Goal: Navigation & Orientation: Find specific page/section

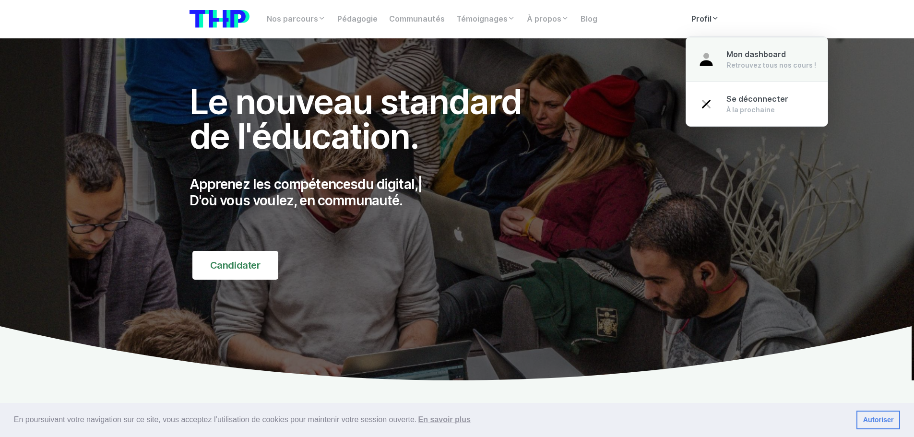
click at [741, 61] on div "Retrouvez tous nos cours !" at bounding box center [771, 65] width 90 height 10
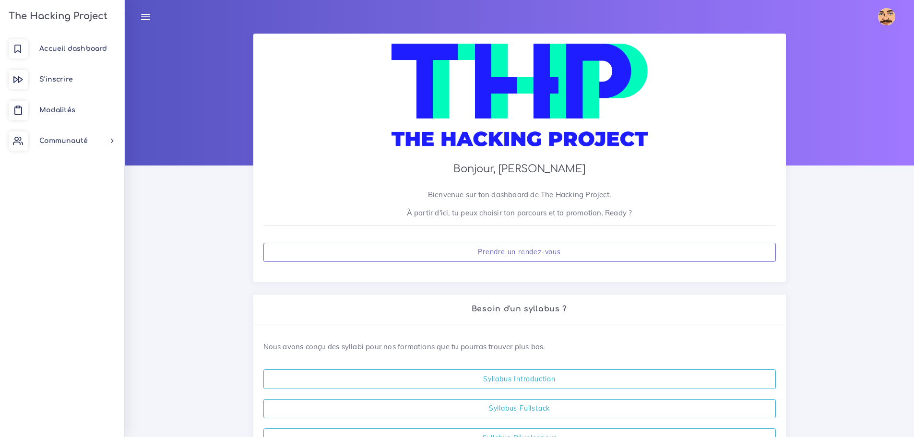
click at [146, 21] on icon at bounding box center [145, 17] width 11 height 11
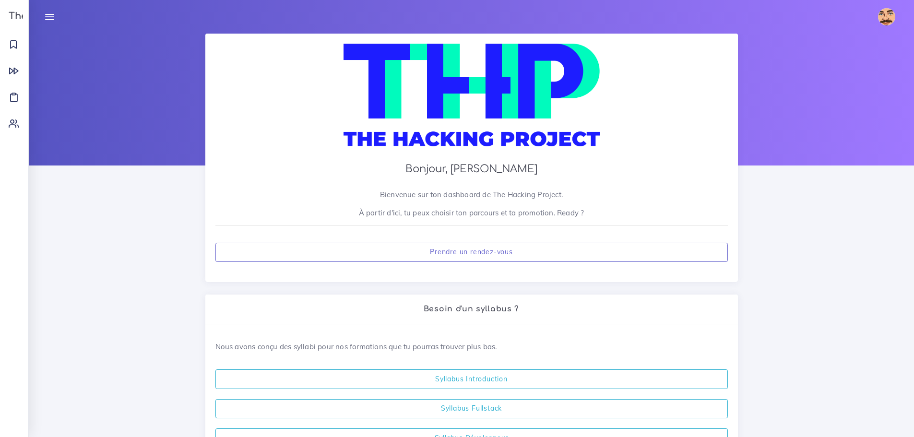
click at [49, 15] on icon at bounding box center [49, 17] width 11 height 11
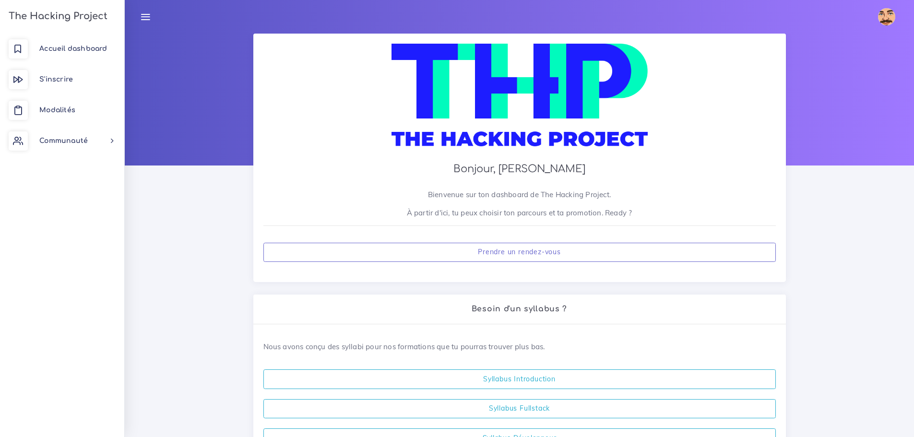
click at [35, 16] on h3 "The Hacking Project" at bounding box center [57, 16] width 102 height 11
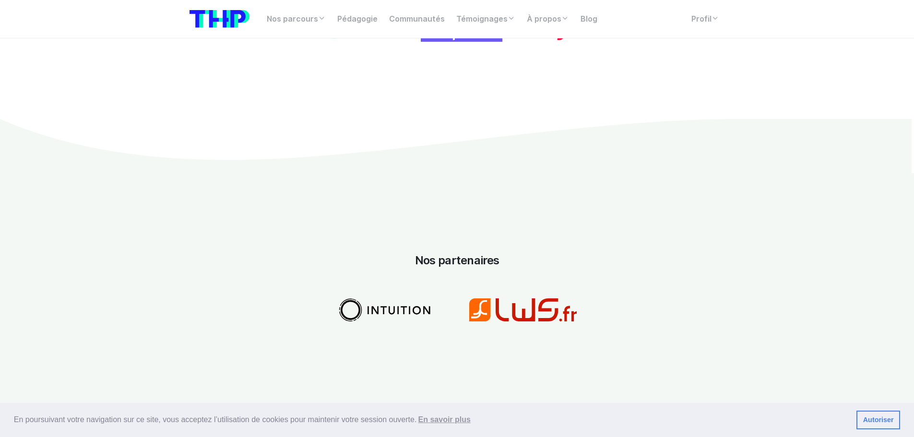
scroll to position [1391, 0]
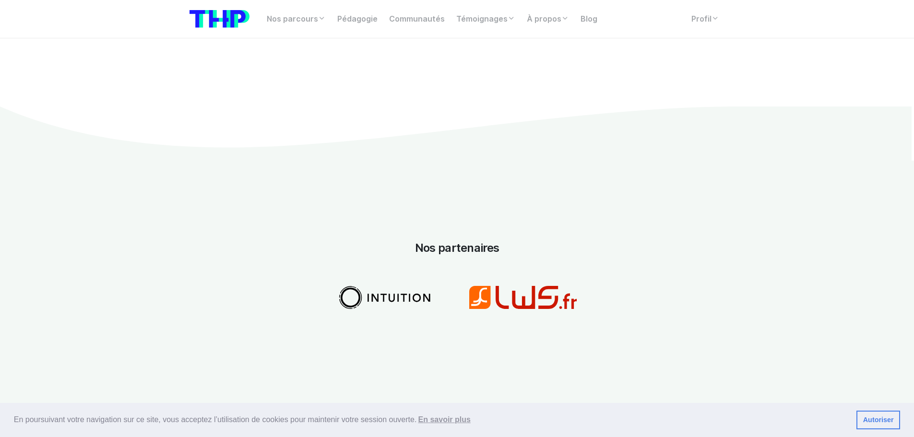
click at [387, 286] on img at bounding box center [385, 297] width 97 height 23
